Goal: Task Accomplishment & Management: Use online tool/utility

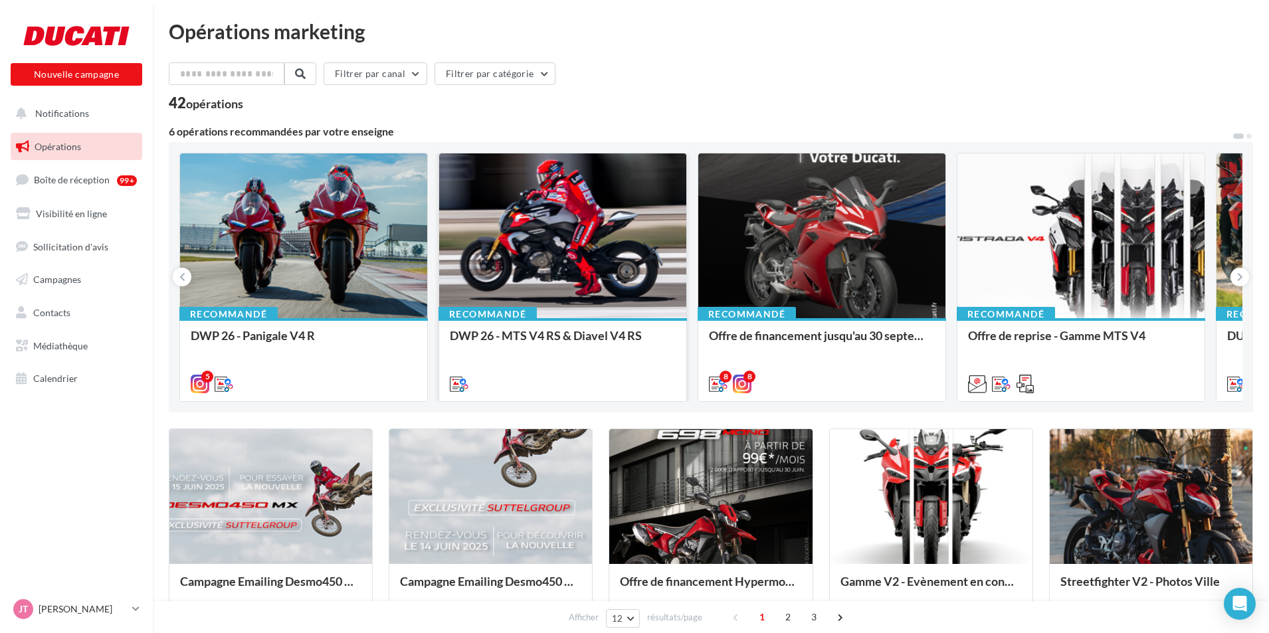
click at [561, 262] on div at bounding box center [562, 236] width 247 height 166
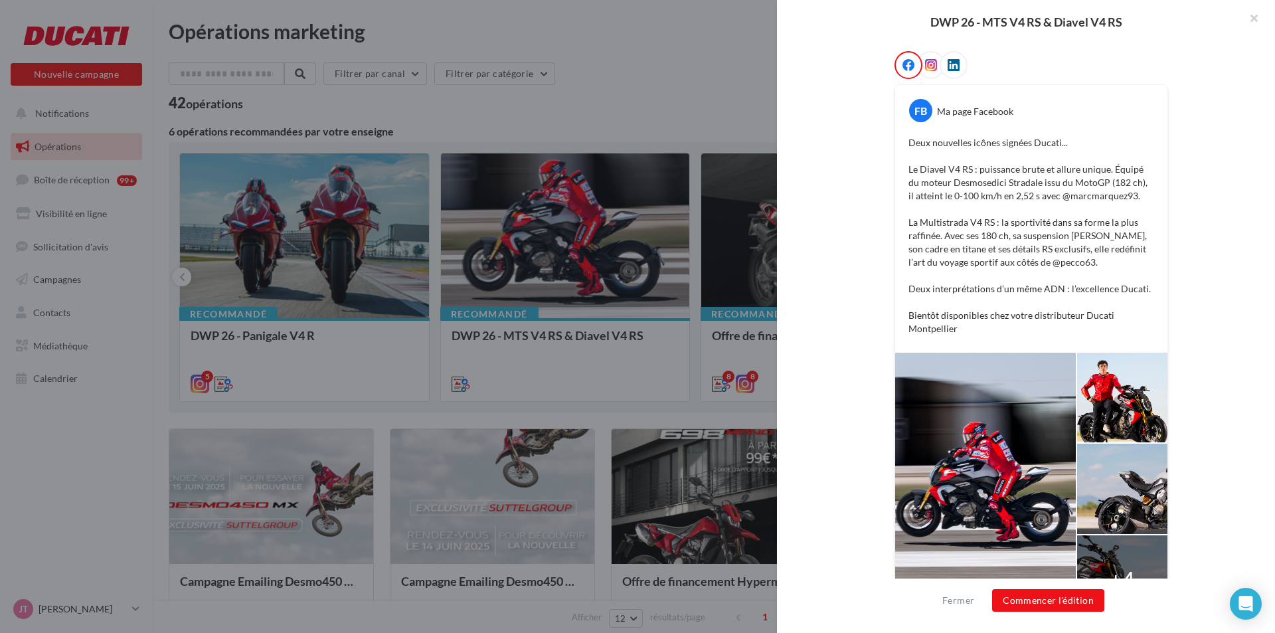
scroll to position [247, 0]
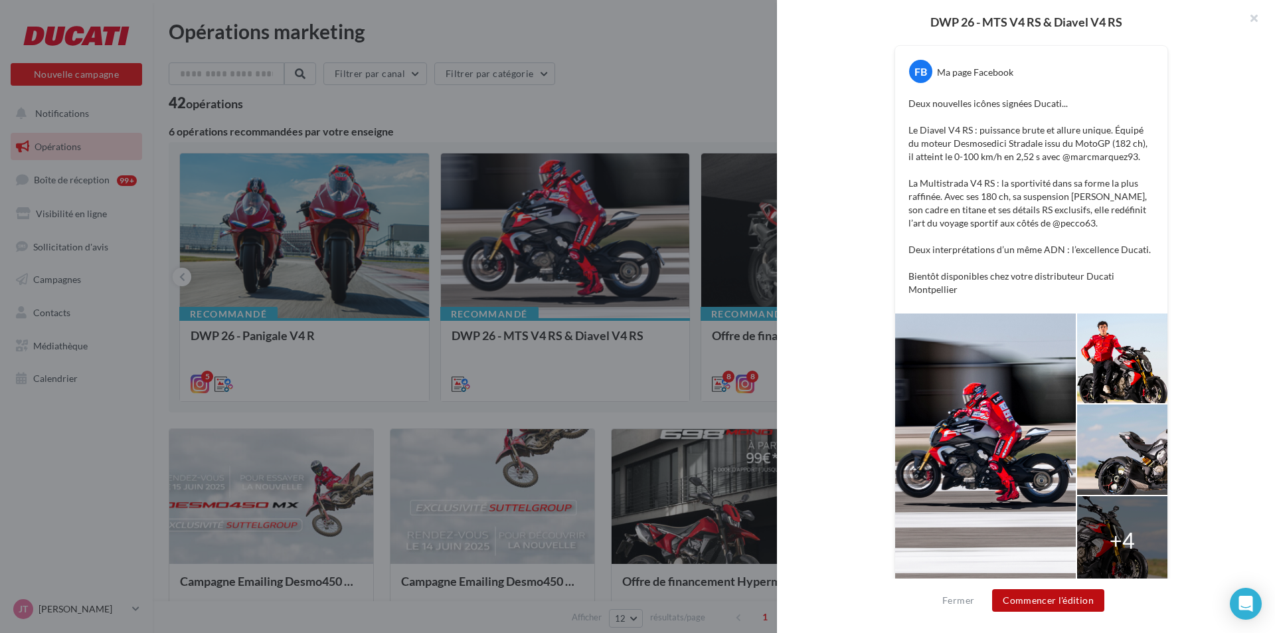
click at [1074, 595] on button "Commencer l'édition" at bounding box center [1048, 600] width 112 height 23
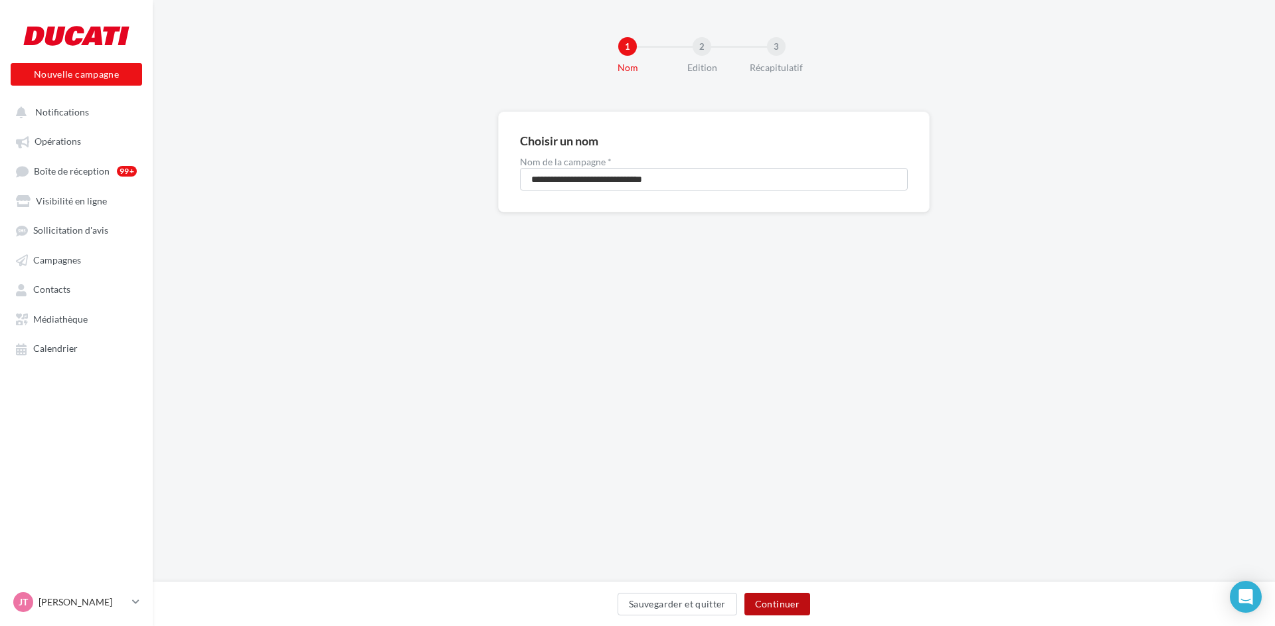
click at [772, 600] on button "Continuer" at bounding box center [778, 604] width 66 height 23
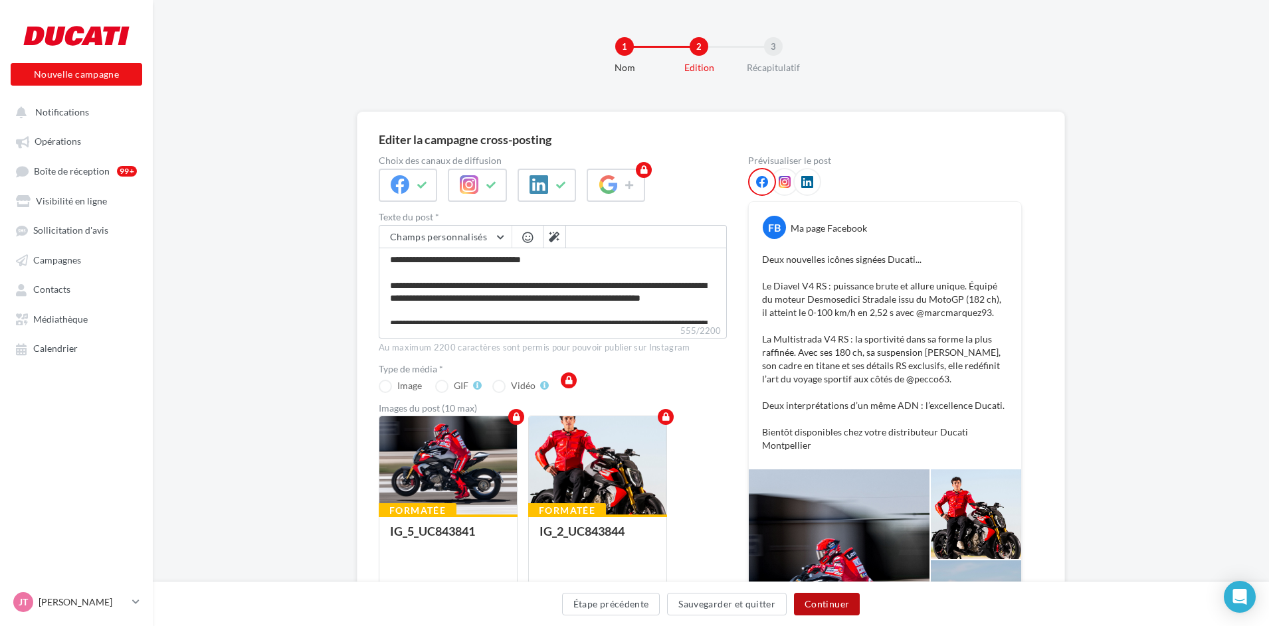
click at [839, 604] on button "Continuer" at bounding box center [827, 604] width 66 height 23
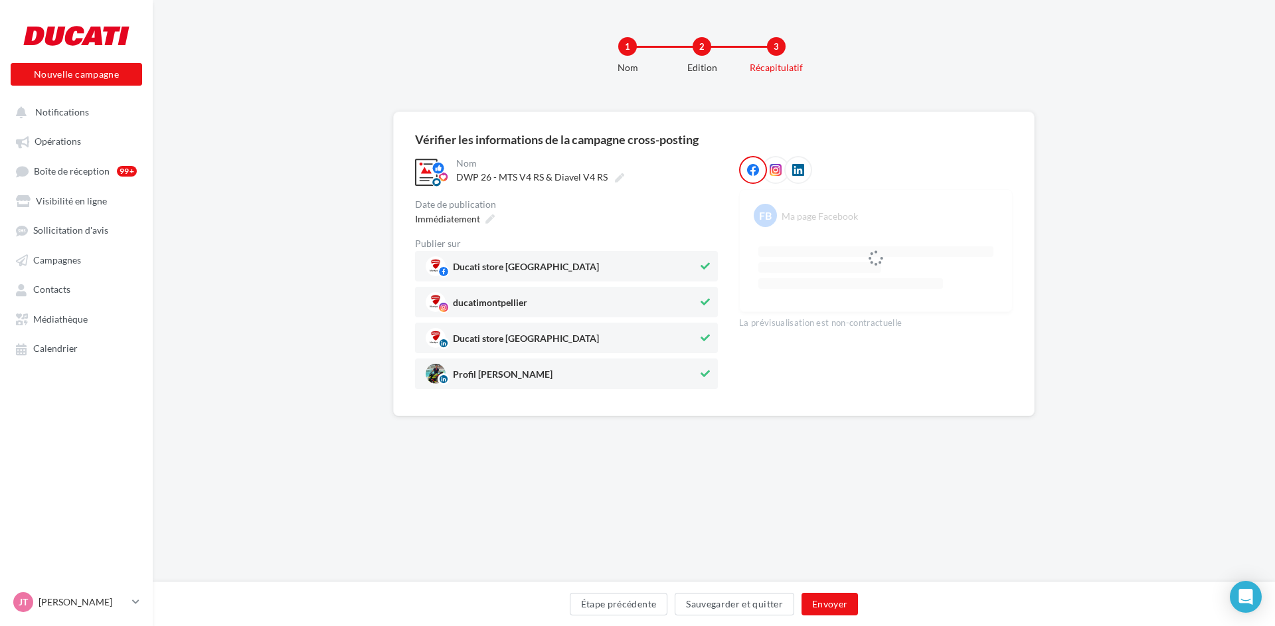
click at [706, 333] on button at bounding box center [705, 338] width 15 height 16
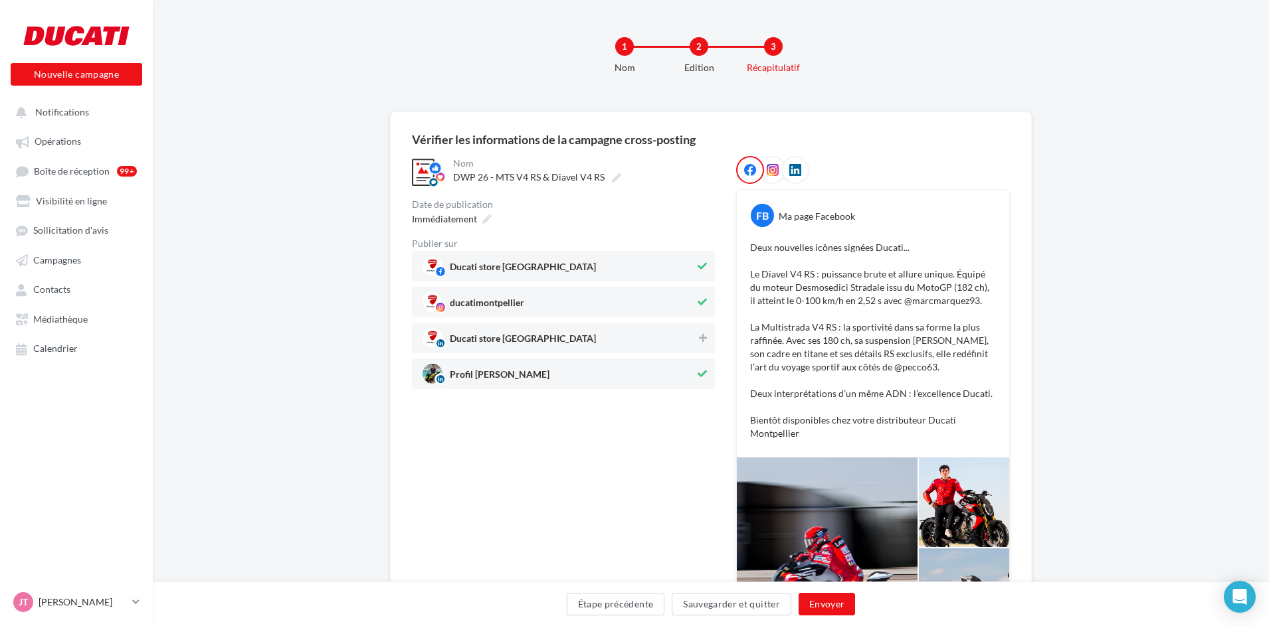
click at [703, 374] on icon at bounding box center [701, 373] width 9 height 9
click at [702, 345] on button at bounding box center [702, 338] width 13 height 16
click at [828, 604] on button "Envoyer" at bounding box center [826, 604] width 56 height 23
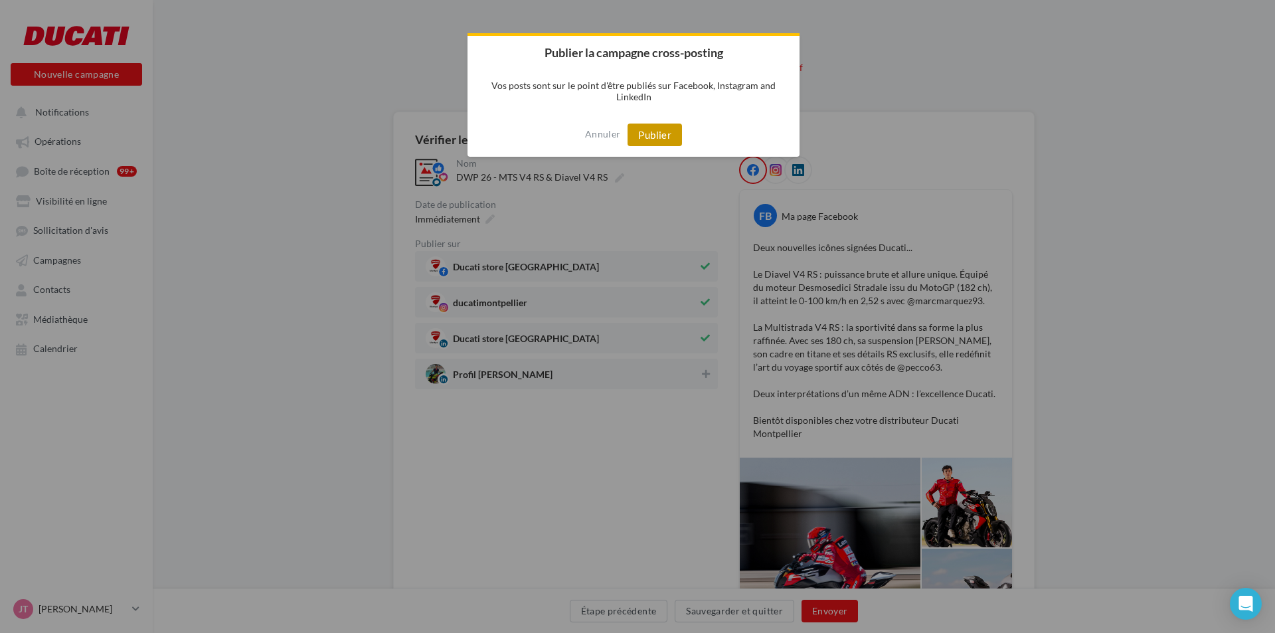
click at [653, 132] on button "Publier" at bounding box center [655, 135] width 54 height 23
